Goal: Task Accomplishment & Management: Complete application form

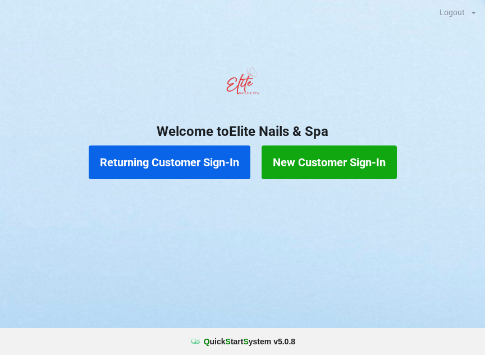
click at [164, 160] on button "Returning Customer Sign-In" at bounding box center [170, 162] width 162 height 34
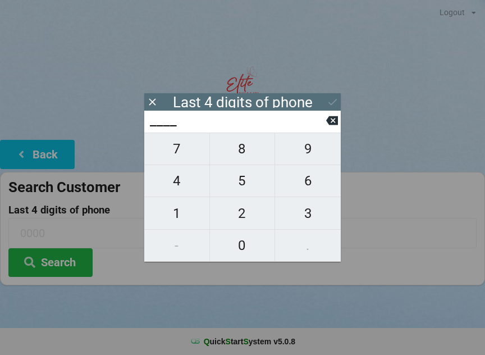
click at [302, 208] on span "3" at bounding box center [308, 214] width 66 height 24
type input "3___"
click at [185, 181] on span "4" at bounding box center [176, 181] width 65 height 24
type input "34__"
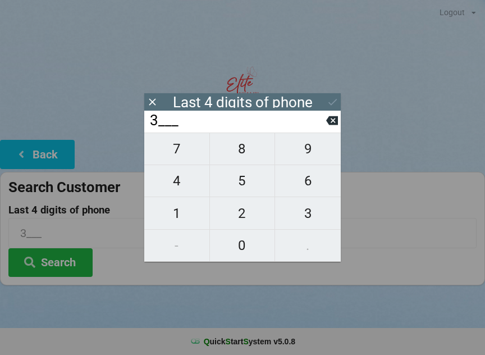
type input "34__"
click at [304, 180] on span "6" at bounding box center [308, 181] width 66 height 24
type input "346_"
click at [183, 207] on span "1" at bounding box center [176, 214] width 65 height 24
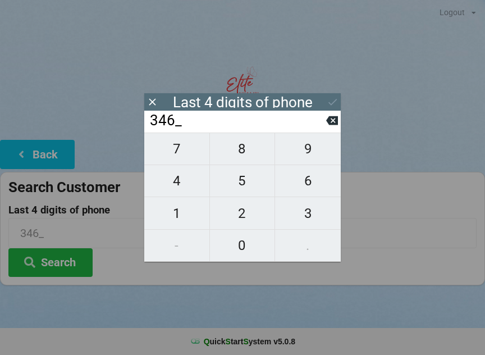
type input "3461"
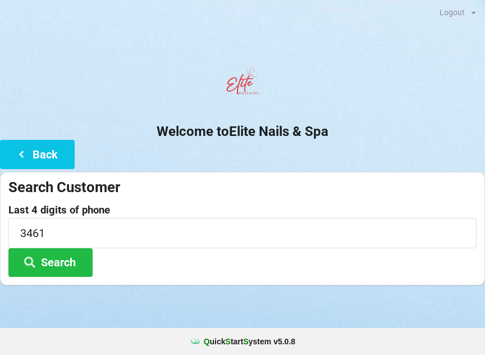
click at [335, 93] on div at bounding box center [242, 85] width 485 height 48
click at [82, 275] on button "Search" at bounding box center [50, 262] width 84 height 29
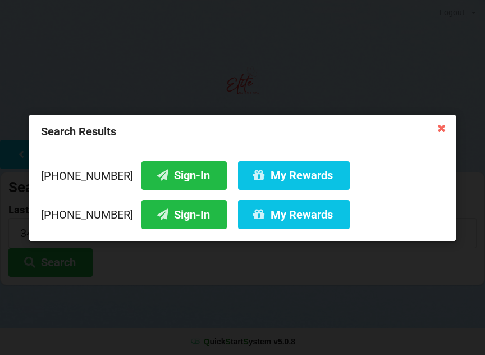
click at [176, 213] on button "Sign-In" at bounding box center [184, 214] width 85 height 29
